Goal: Information Seeking & Learning: Find specific fact

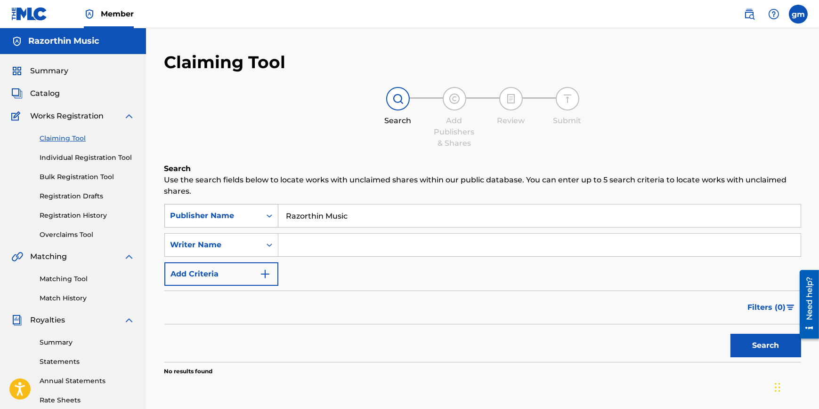
drag, startPoint x: 359, startPoint y: 214, endPoint x: 276, endPoint y: 217, distance: 82.9
click at [276, 217] on div "SearchWithCriteria4bb2fe70-7963-45d0-b7bd-130bb645d895 Publisher Name Razorthin…" at bounding box center [482, 216] width 636 height 24
type input "malafatopoulos"
click at [251, 216] on div "Publisher Name" at bounding box center [212, 215] width 85 height 11
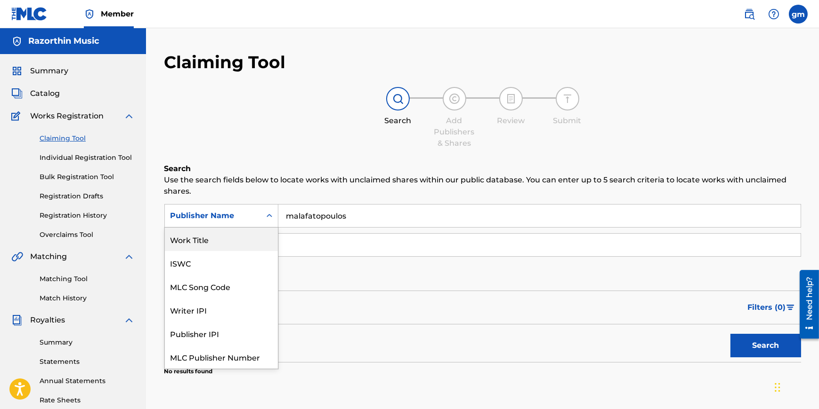
click at [216, 234] on div "Work Title" at bounding box center [221, 240] width 113 height 24
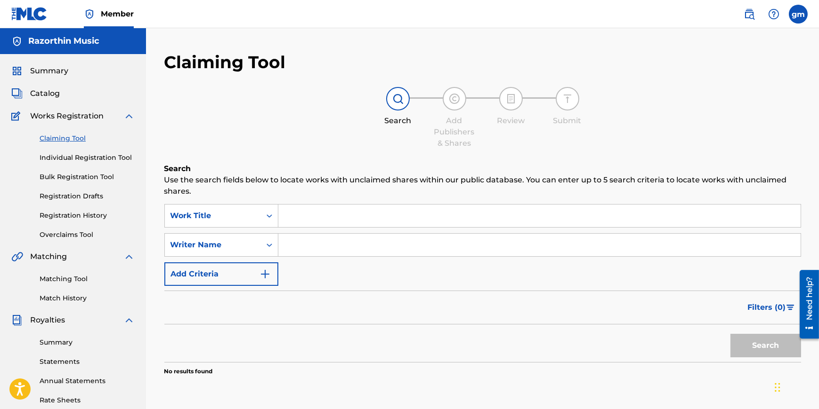
drag, startPoint x: 354, startPoint y: 213, endPoint x: 332, endPoint y: 213, distance: 22.1
click at [343, 213] on input "Search Form" at bounding box center [539, 216] width 522 height 23
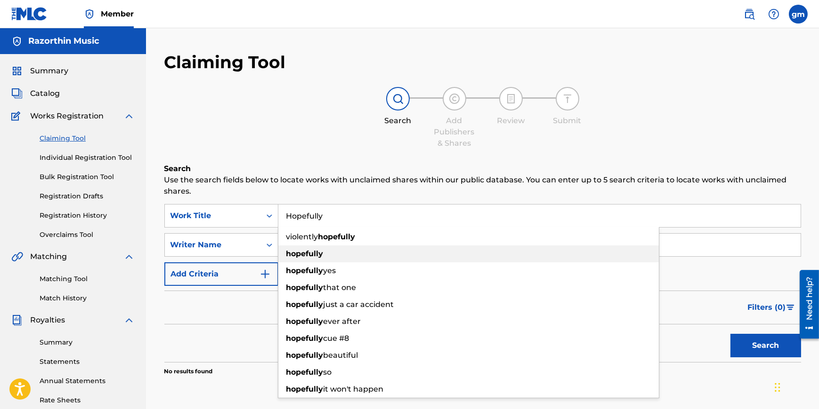
click at [320, 255] on strong "hopefully" at bounding box center [304, 253] width 37 height 9
type input "hopefully"
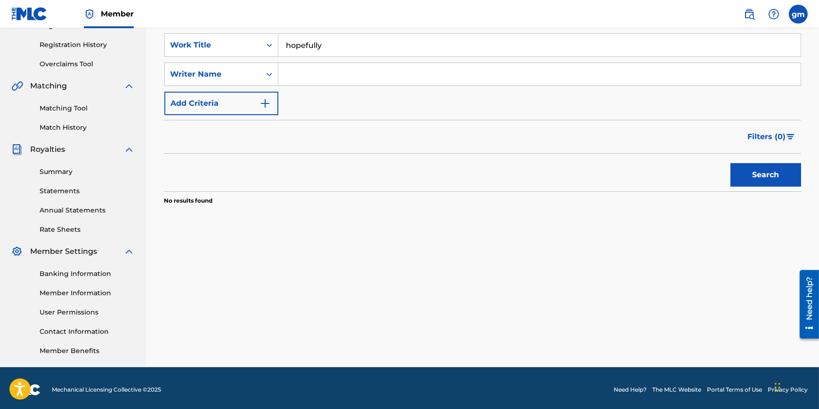
scroll to position [56, 0]
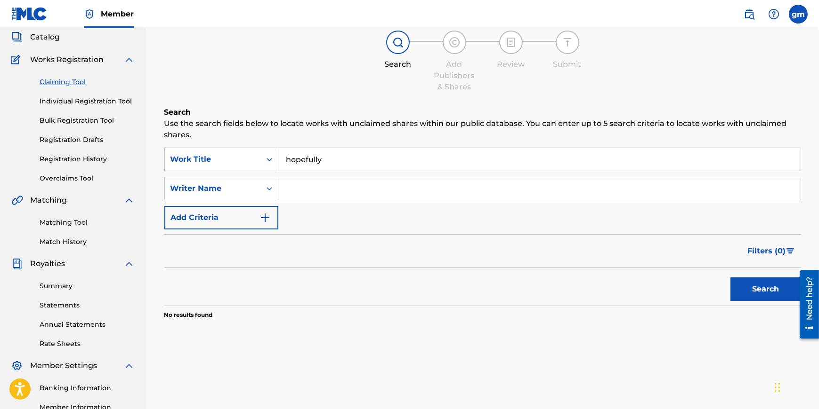
click at [760, 281] on button "Search" at bounding box center [765, 290] width 71 height 24
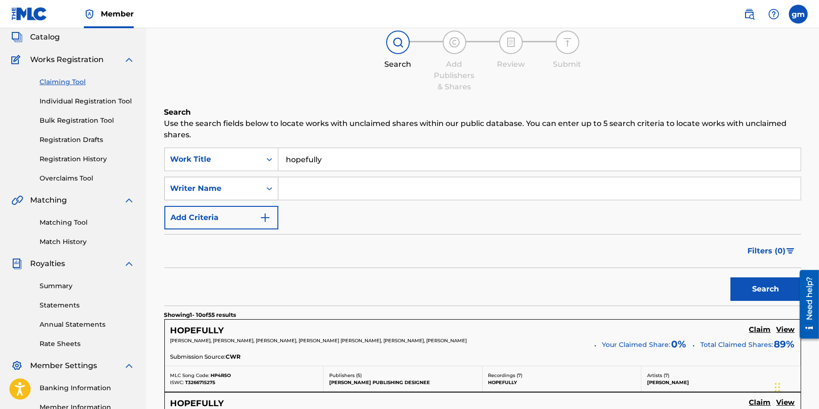
drag, startPoint x: 274, startPoint y: 190, endPoint x: 266, endPoint y: 191, distance: 8.5
click at [273, 190] on div "Search Form" at bounding box center [269, 188] width 17 height 17
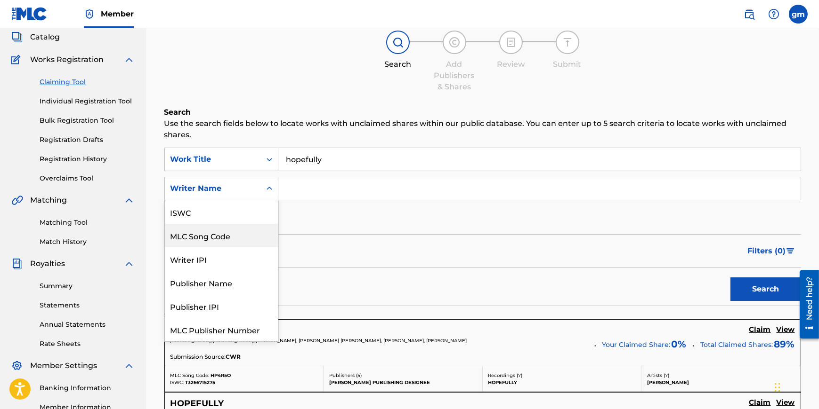
scroll to position [24, 0]
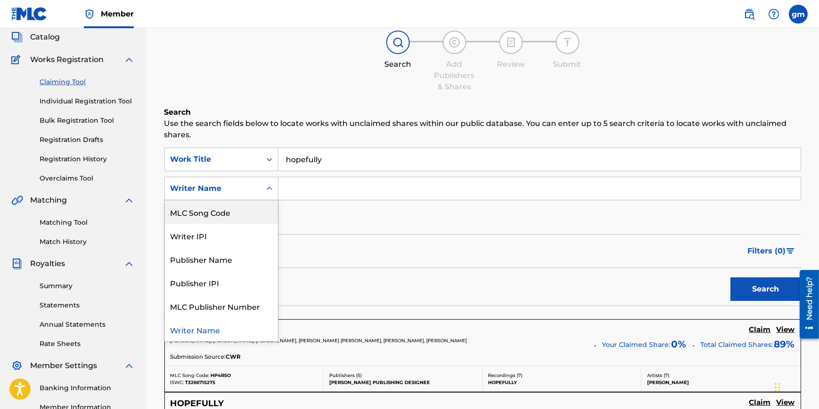
drag, startPoint x: 307, startPoint y: 190, endPoint x: 313, endPoint y: 191, distance: 6.1
click at [307, 191] on input "Search Form" at bounding box center [539, 188] width 522 height 23
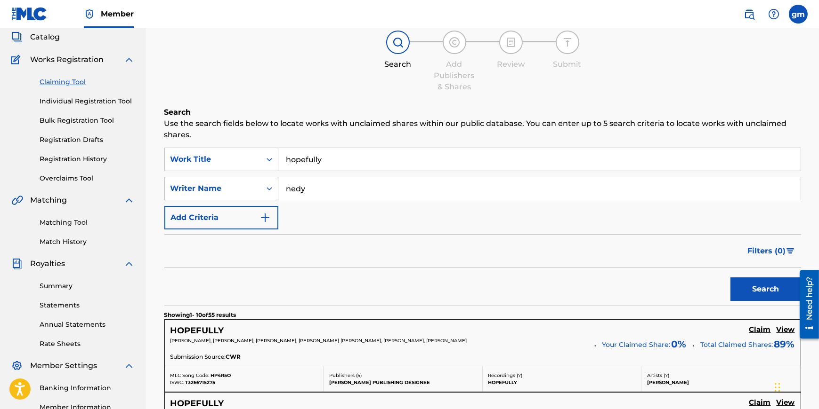
click at [750, 290] on button "Search" at bounding box center [765, 290] width 71 height 24
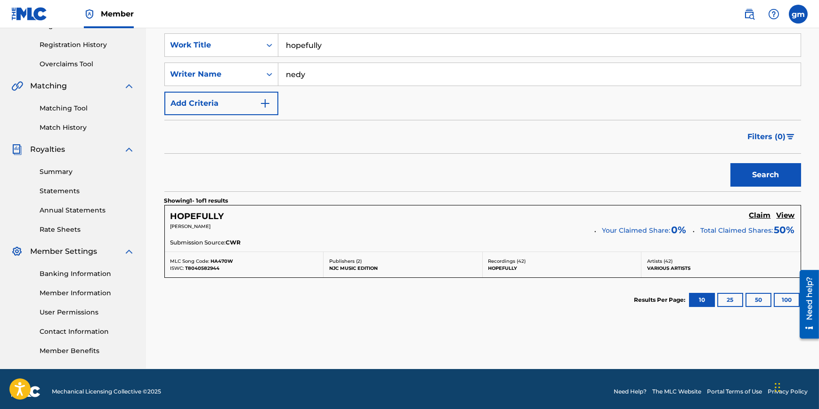
scroll to position [56, 0]
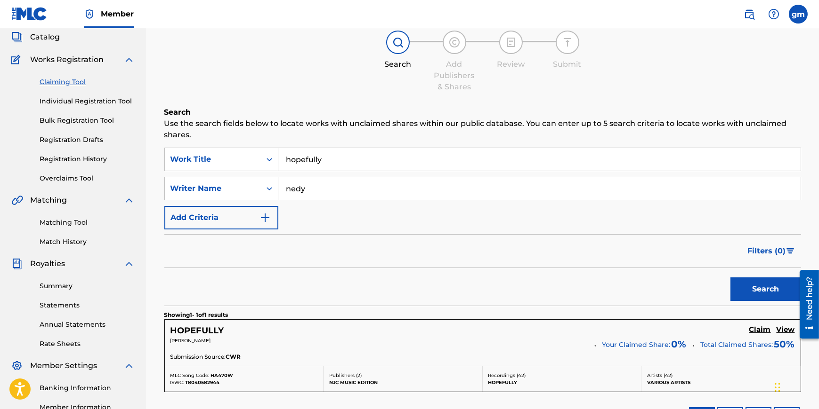
drag, startPoint x: 301, startPoint y: 190, endPoint x: 283, endPoint y: 190, distance: 17.4
click at [284, 190] on input "nedy" at bounding box center [539, 188] width 522 height 23
type input "[PERSON_NAME]"
click at [730, 278] on button "Search" at bounding box center [765, 290] width 71 height 24
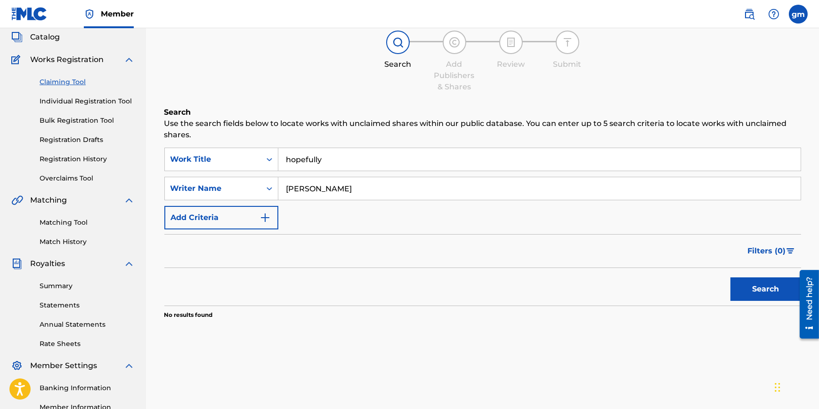
drag, startPoint x: 296, startPoint y: 192, endPoint x: 282, endPoint y: 192, distance: 14.1
click at [282, 192] on input "[PERSON_NAME]" at bounding box center [539, 188] width 522 height 23
